Goal: Task Accomplishment & Management: Complete application form

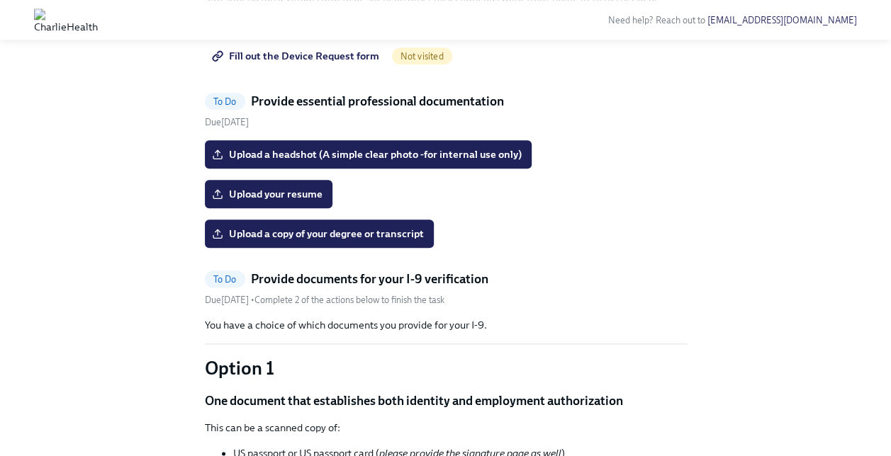
scroll to position [717, 0]
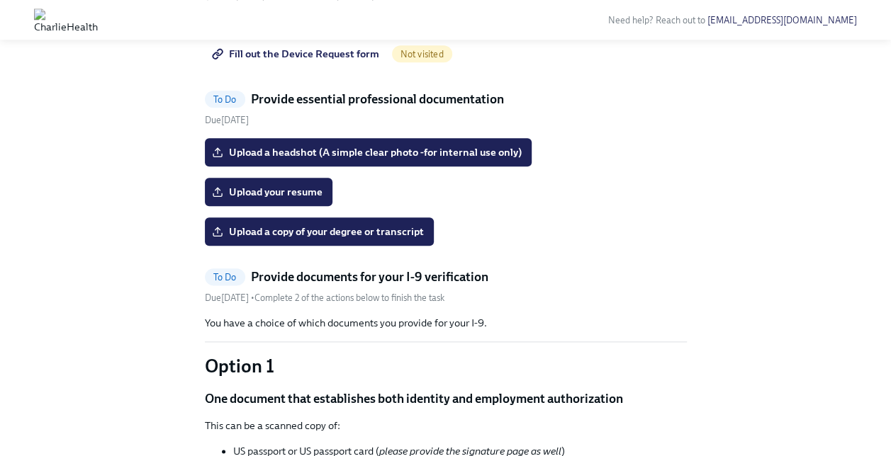
click at [319, 61] on span "Fill out the Device Request form" at bounding box center [297, 54] width 164 height 14
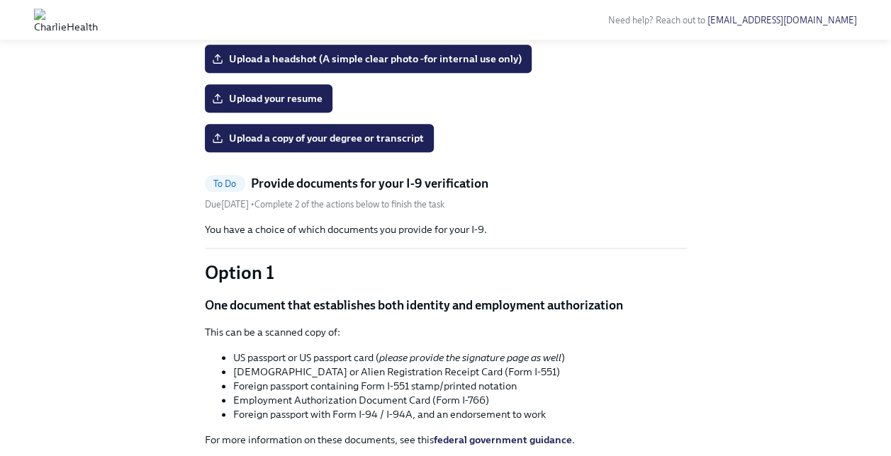
scroll to position [625, 0]
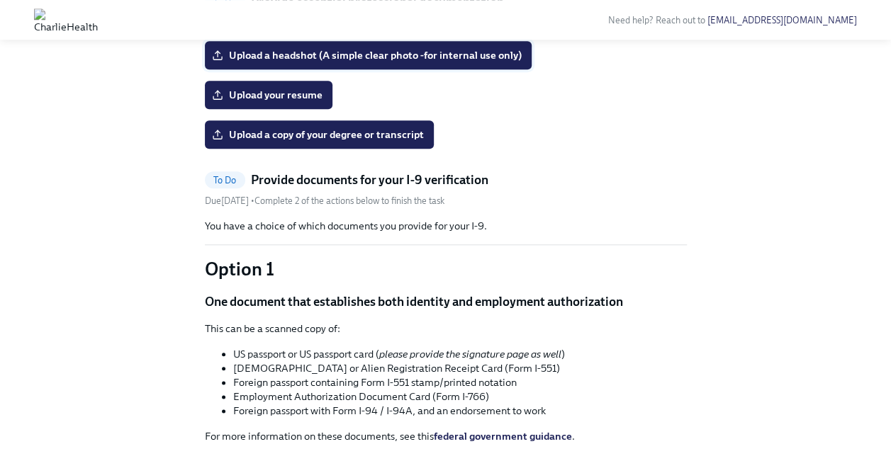
click at [375, 62] on span "Upload a headshot (A simple clear photo -for internal use only)" at bounding box center [368, 55] width 307 height 14
click at [0, 0] on input "Upload a headshot (A simple clear photo -for internal use only)" at bounding box center [0, 0] width 0 height 0
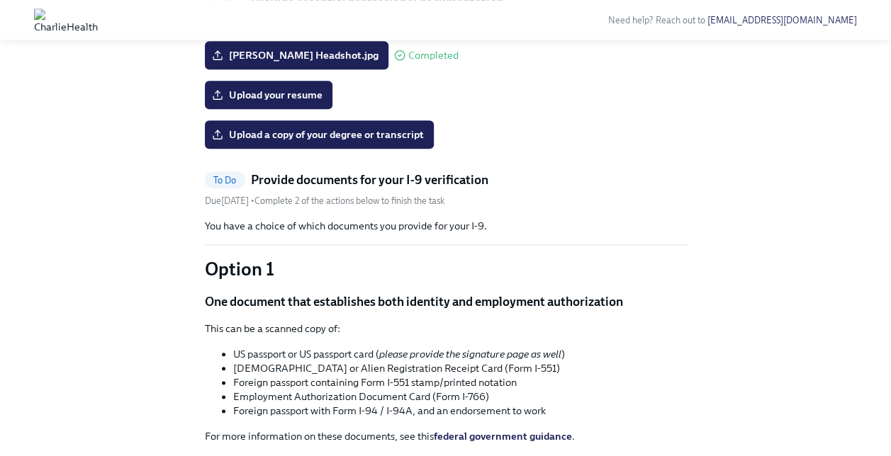
click at [298, 109] on label "Upload your resume" at bounding box center [269, 95] width 128 height 28
click at [0, 0] on input "Upload your resume" at bounding box center [0, 0] width 0 height 0
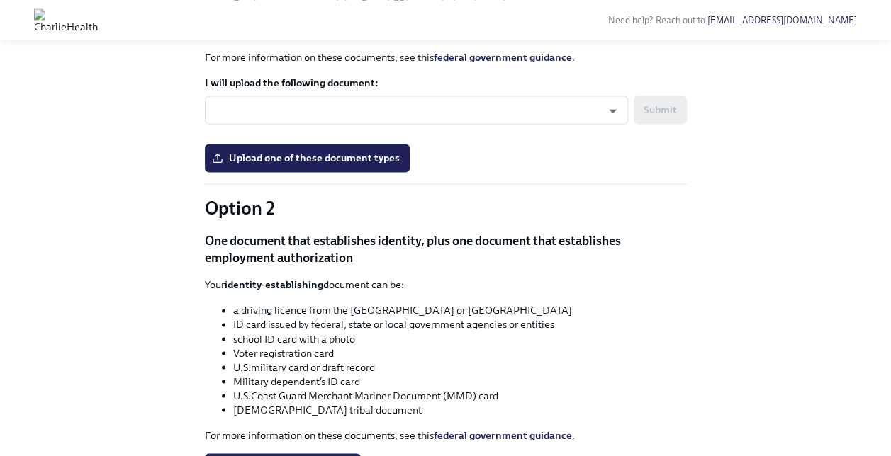
scroll to position [1006, 0]
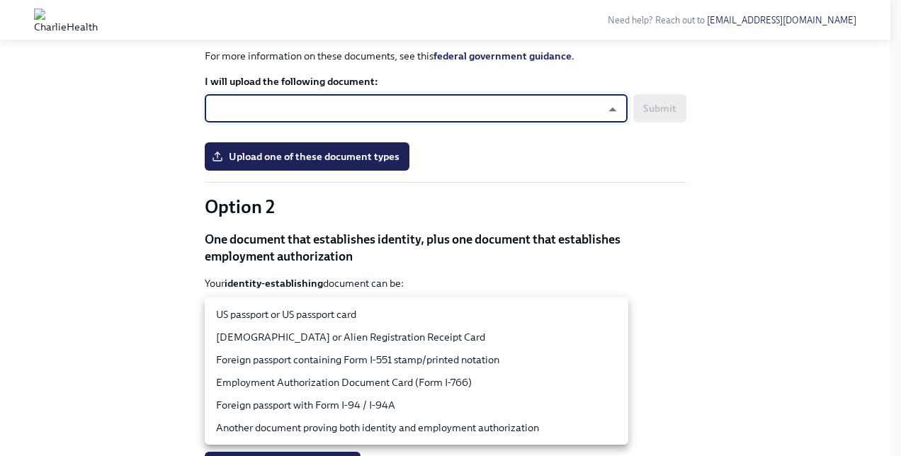
click at [328, 314] on body "Need help? Reach out to [EMAIL_ADDRESS][DOMAIN_NAME] Hi [PERSON_NAME]! This is …" at bounding box center [450, 230] width 901 height 2473
click at [98, 262] on div at bounding box center [450, 228] width 901 height 456
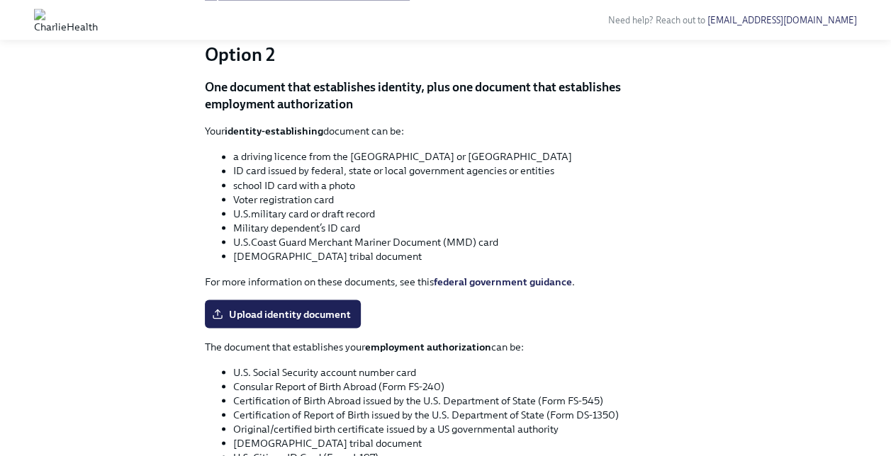
scroll to position [1159, 0]
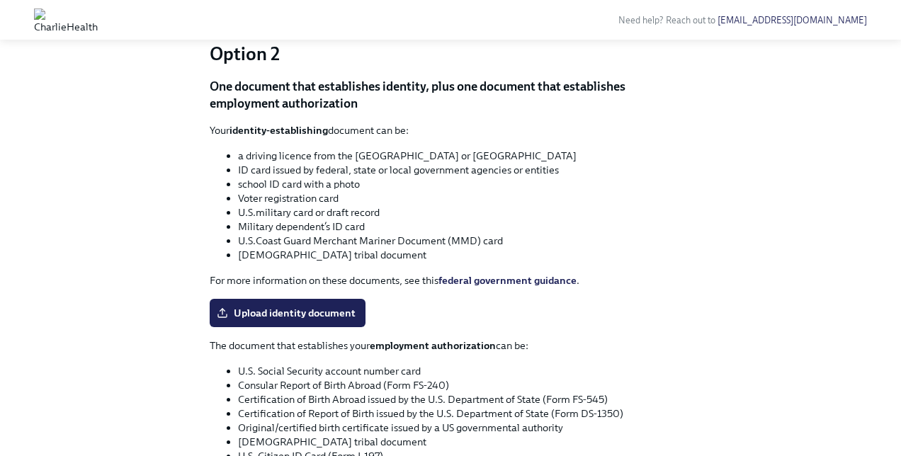
click at [274, 154] on body "Need help? Reach out to [EMAIL_ADDRESS][DOMAIN_NAME] Hi [PERSON_NAME]! This is …" at bounding box center [450, 77] width 901 height 2473
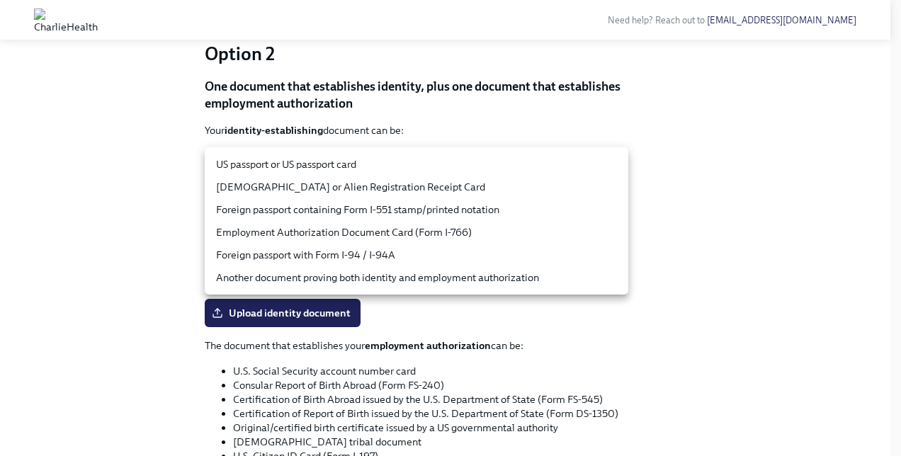
click at [277, 167] on li "US passport or US passport card" at bounding box center [417, 164] width 424 height 23
type input "tm035QtdH"
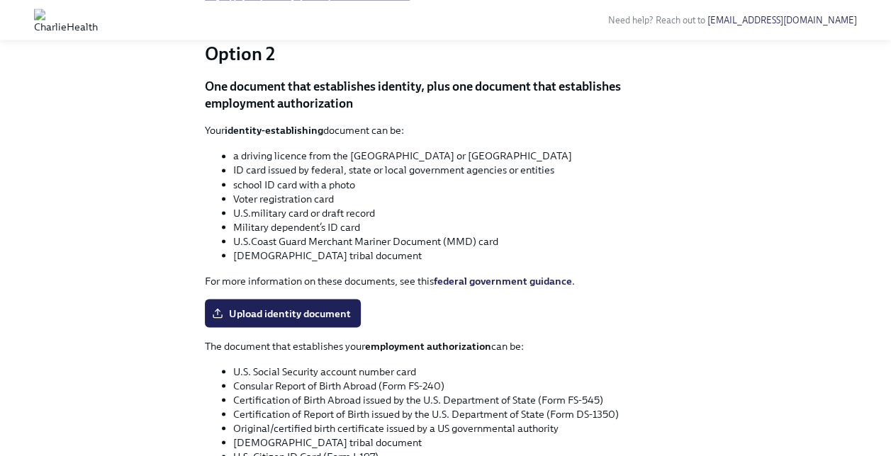
click at [377, 11] on span "Upload one of these document types" at bounding box center [307, 3] width 185 height 14
click at [0, 0] on input "Upload one of these document types" at bounding box center [0, 0] width 0 height 0
click at [286, 230] on div "You have a choice of which documents you provide for your I-9. Option 1 One doc…" at bounding box center [446, 121] width 482 height 872
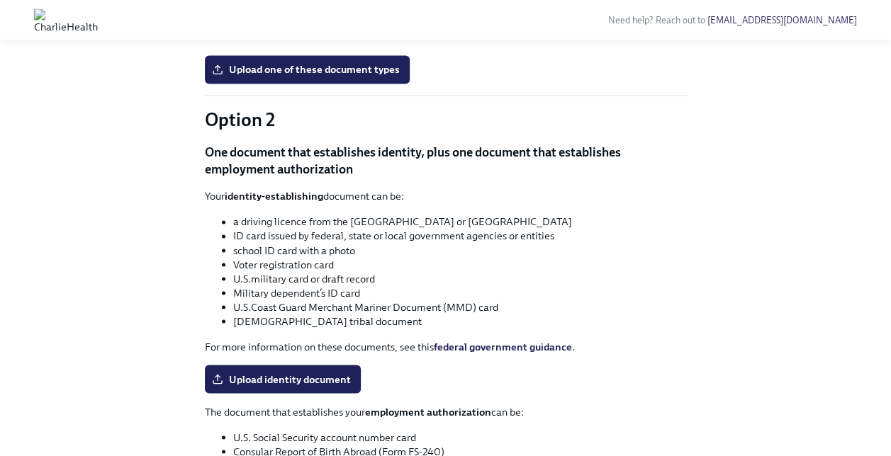
scroll to position [1065, 0]
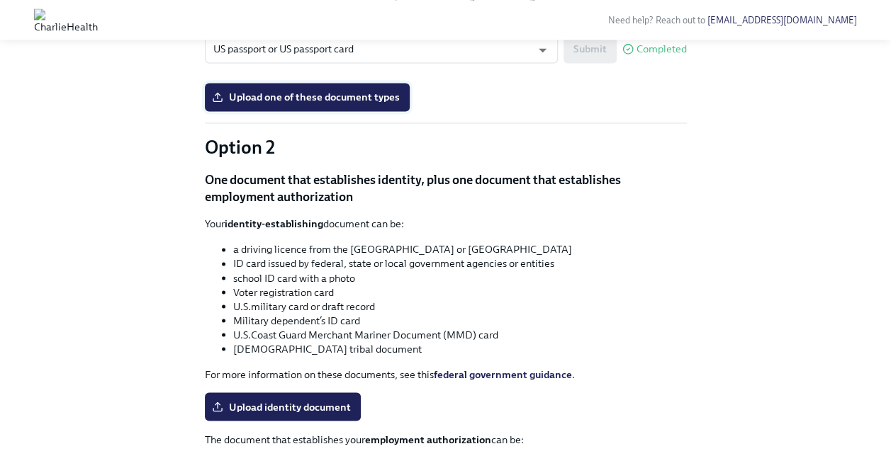
click at [308, 104] on span "Upload one of these document types" at bounding box center [307, 97] width 185 height 14
click at [0, 0] on input "Upload one of these document types" at bounding box center [0, 0] width 0 height 0
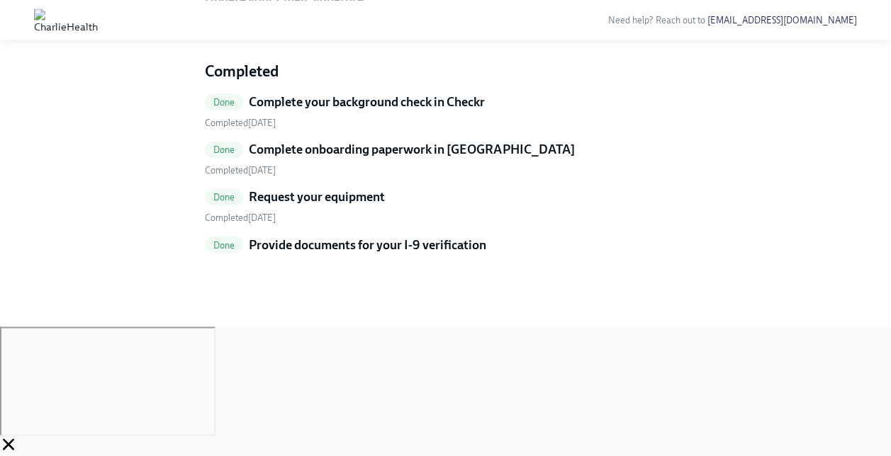
scroll to position [1188, 0]
click at [333, 253] on h5 "Provide documents for your I-9 verification" at bounding box center [367, 244] width 237 height 17
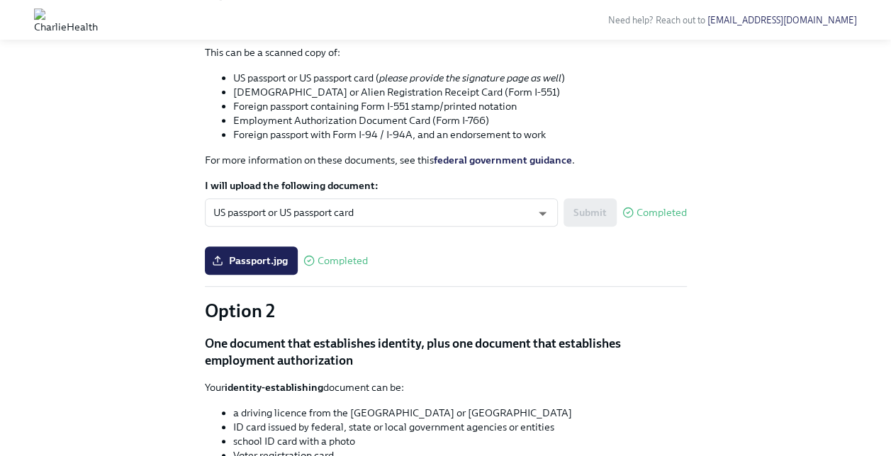
scroll to position [203, 0]
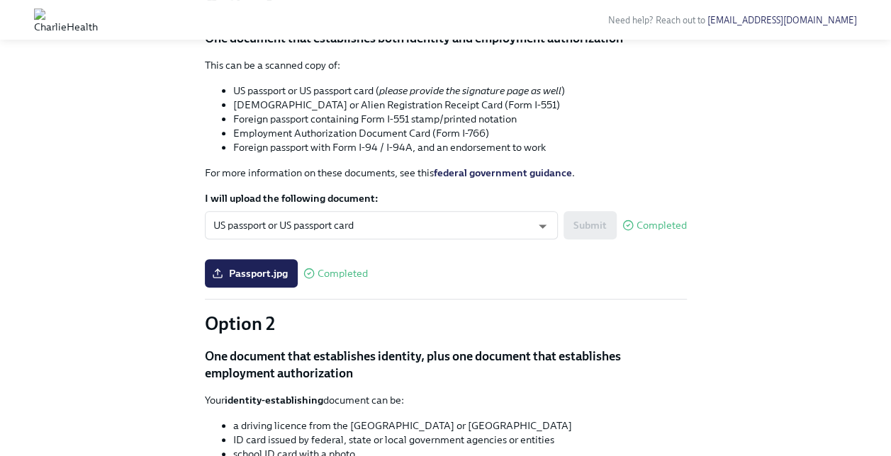
click at [387, 252] on div "You have a choice of which documents you provide for your I-9. Option 1 One doc…" at bounding box center [446, 391] width 482 height 872
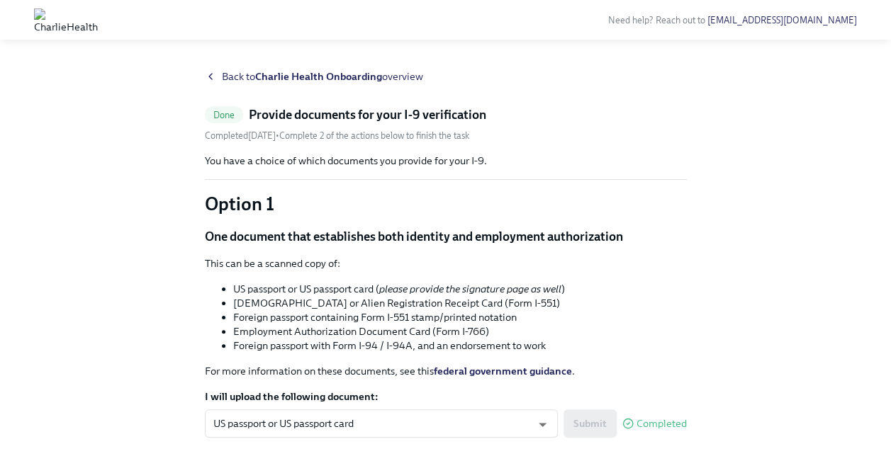
scroll to position [0, 0]
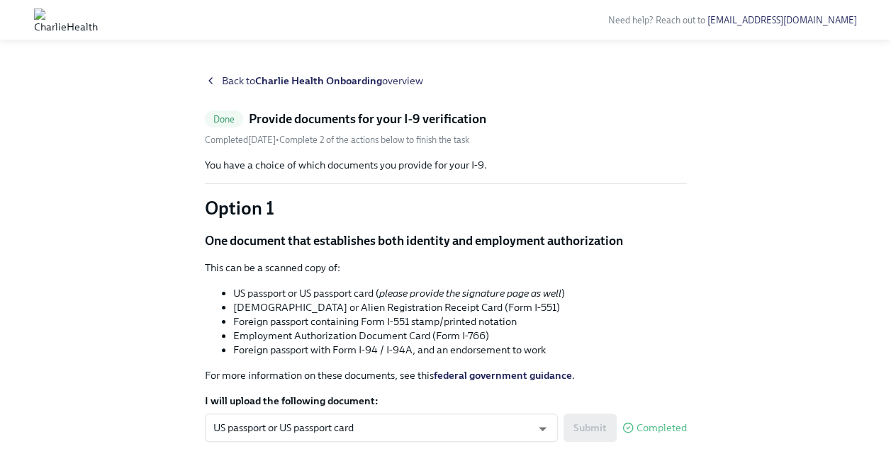
click at [236, 84] on span "Back to Charlie Health Onboarding overview" at bounding box center [322, 81] width 201 height 14
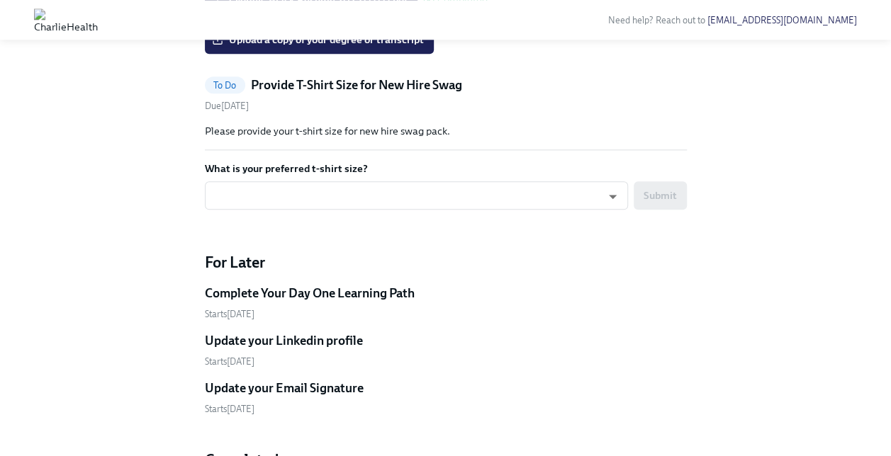
scroll to position [706, 0]
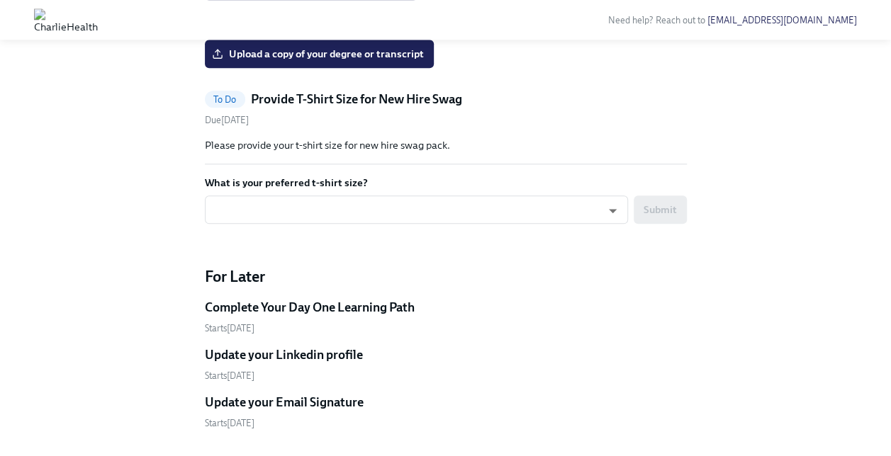
click at [272, 108] on h5 "Provide T-Shirt Size for New Hire Swag" at bounding box center [356, 99] width 211 height 17
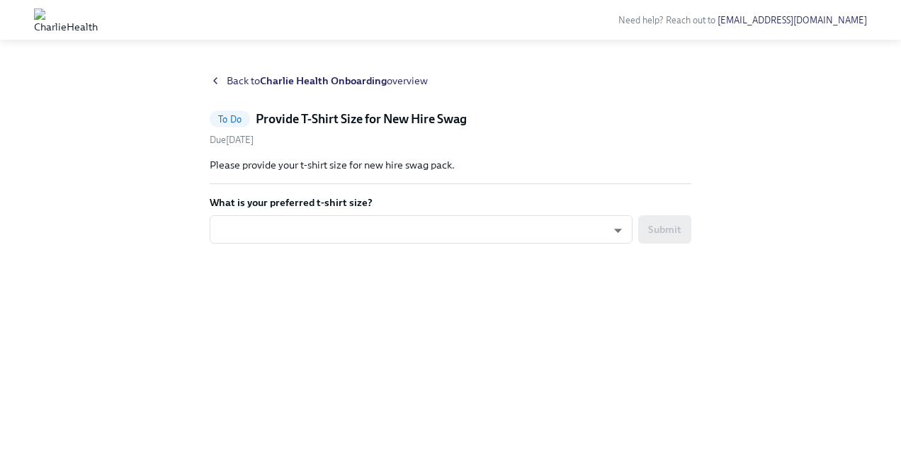
click at [375, 213] on form "What is your preferred t-shirt size? ​ ​ Submit" at bounding box center [451, 224] width 482 height 57
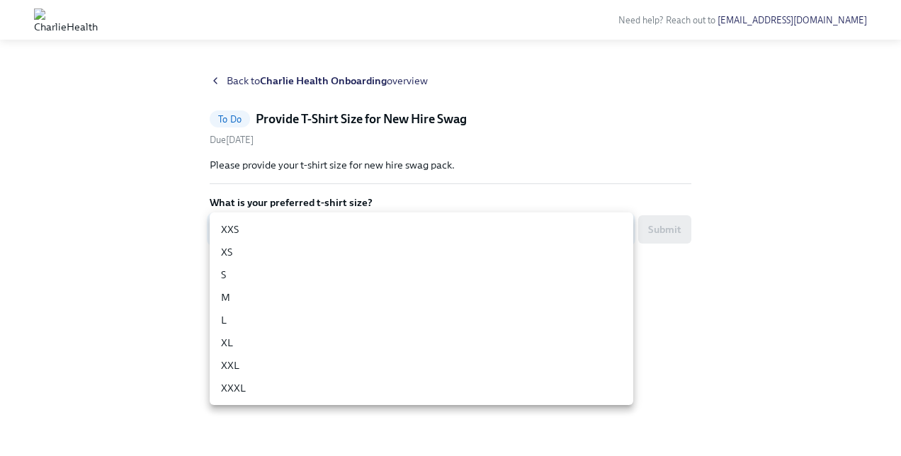
click at [367, 230] on body "Need help? Reach out to [EMAIL_ADDRESS][DOMAIN_NAME] Back to Charlie Health Onb…" at bounding box center [450, 293] width 901 height 586
click at [265, 249] on li "XS" at bounding box center [422, 252] width 424 height 23
type input "3UCnHCKW6"
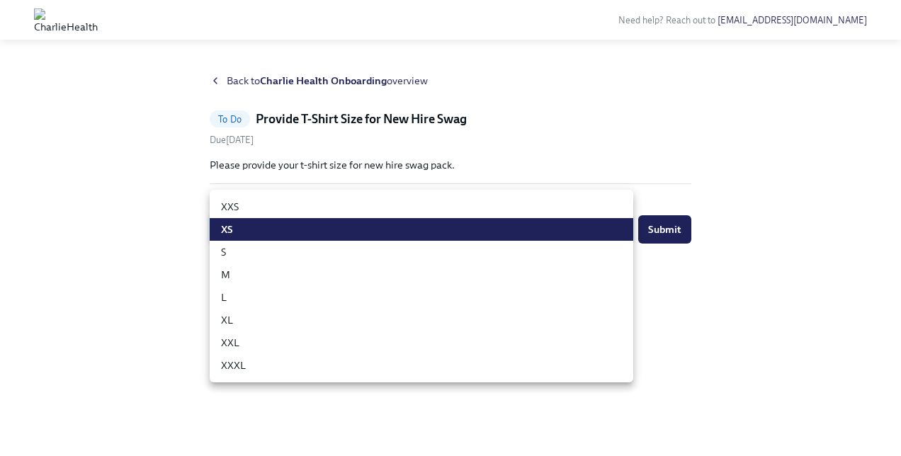
click at [583, 231] on body "Need help? Reach out to [EMAIL_ADDRESS][DOMAIN_NAME] Back to Charlie Health Onb…" at bounding box center [450, 293] width 901 height 586
click at [541, 167] on div at bounding box center [450, 228] width 901 height 456
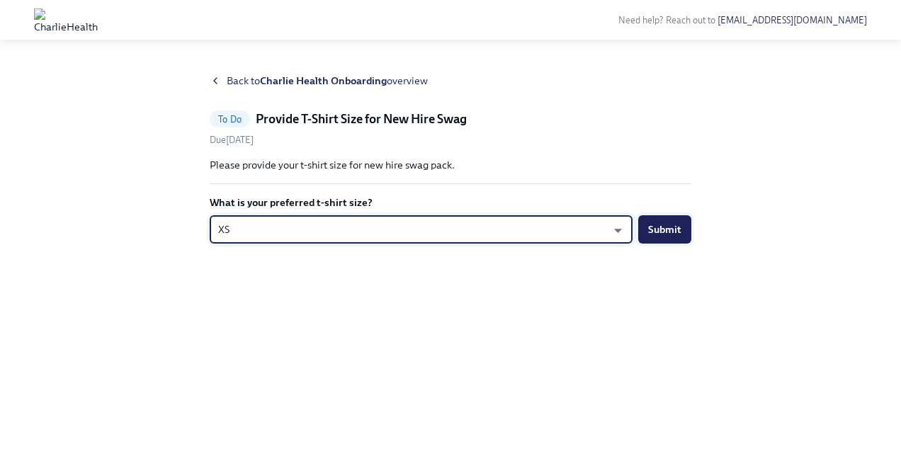
click at [673, 227] on span "Submit" at bounding box center [664, 230] width 33 height 14
